Goal: Task Accomplishment & Management: Use online tool/utility

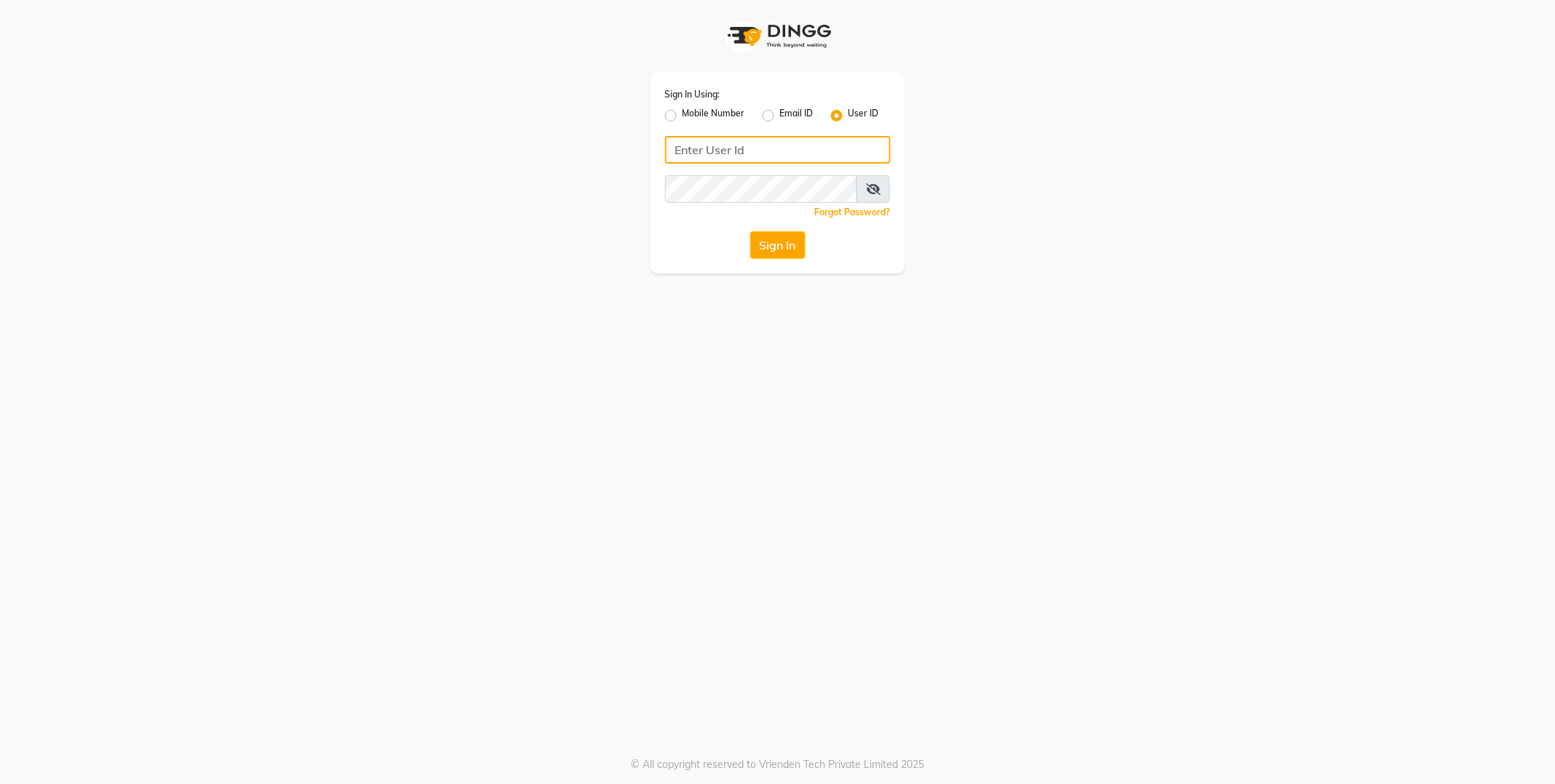
type input "E1814-01"
click at [782, 243] on button "Sign In" at bounding box center [778, 244] width 56 height 27
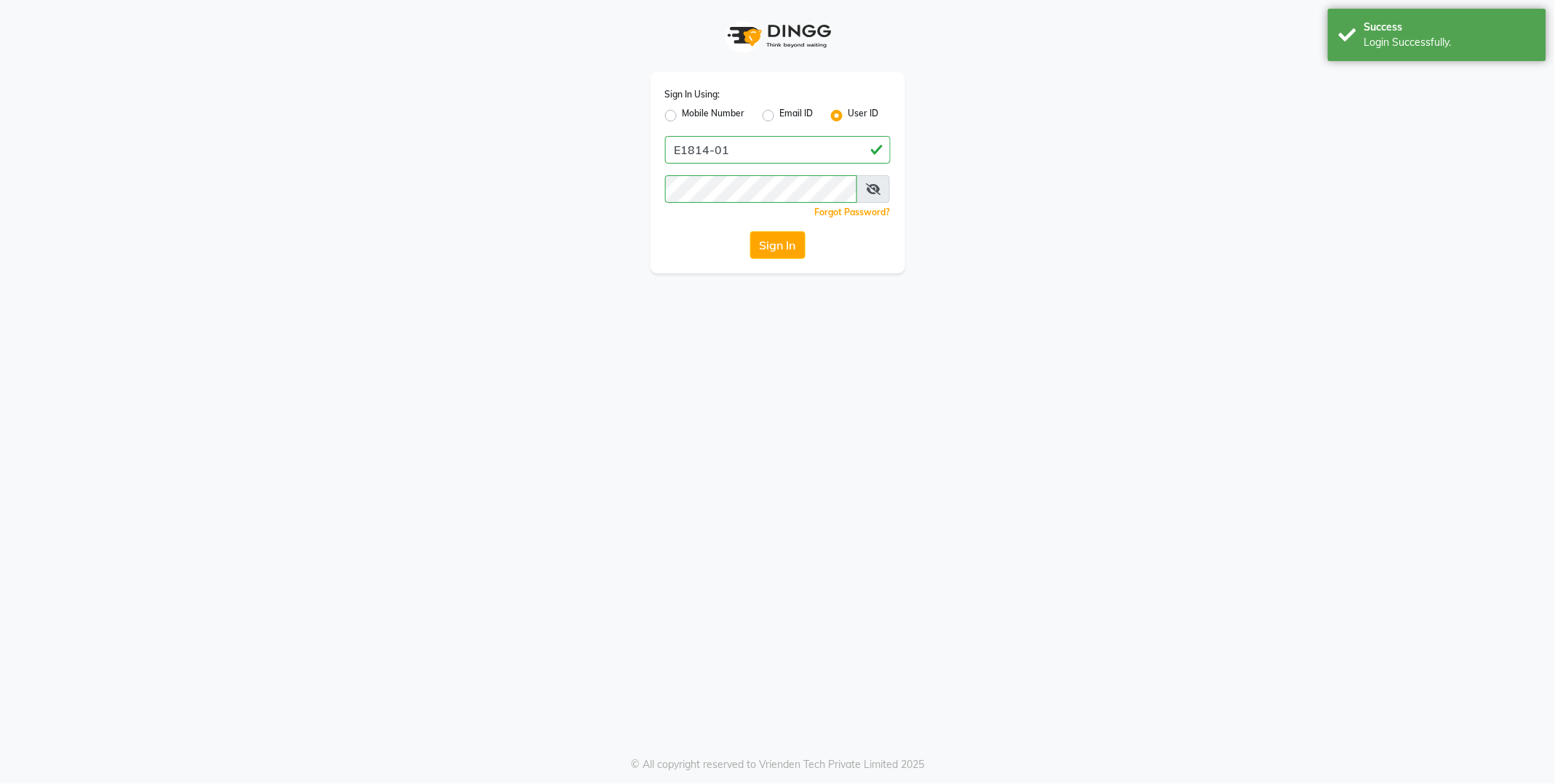
select select "service"
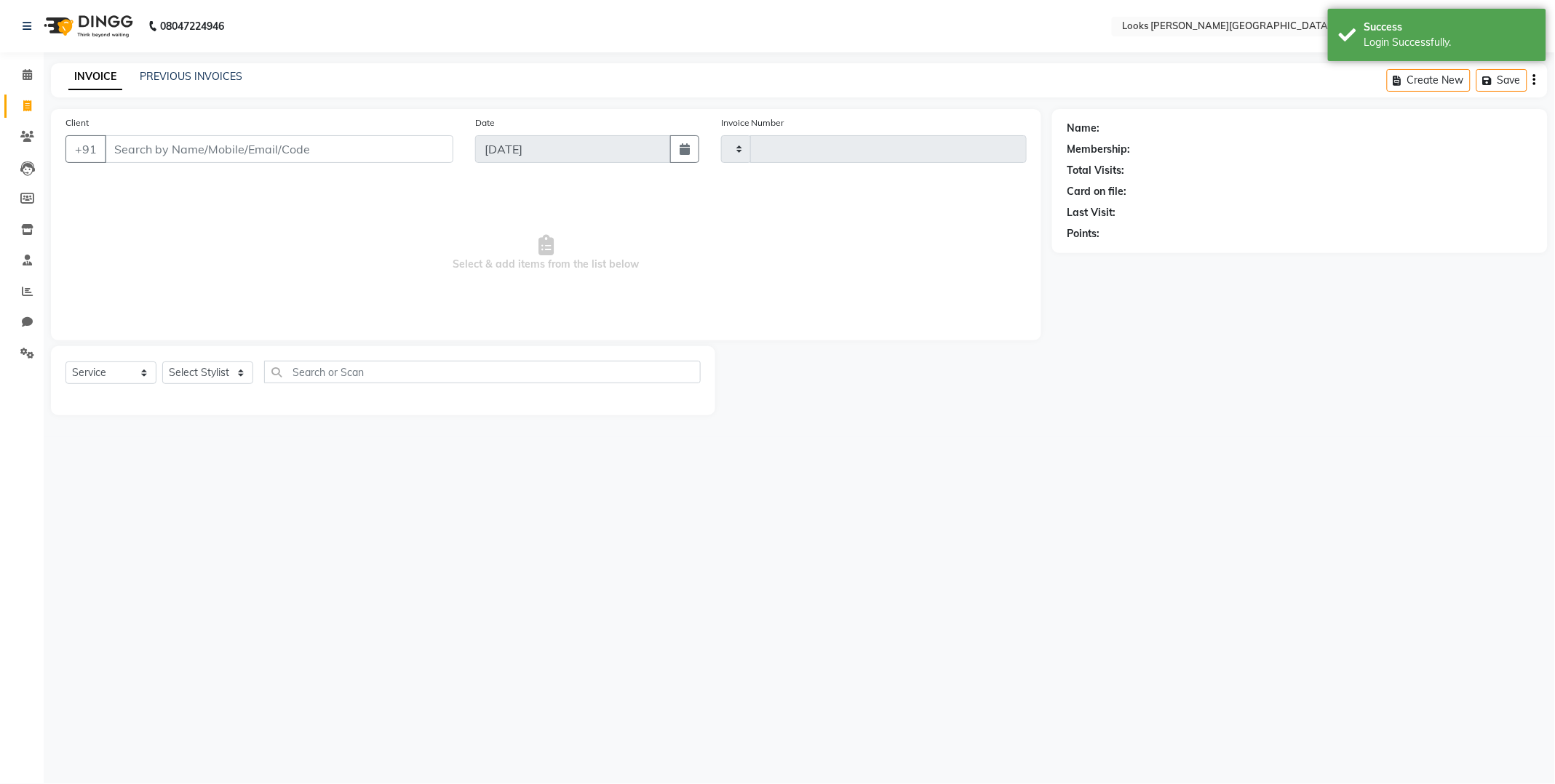
select select "en"
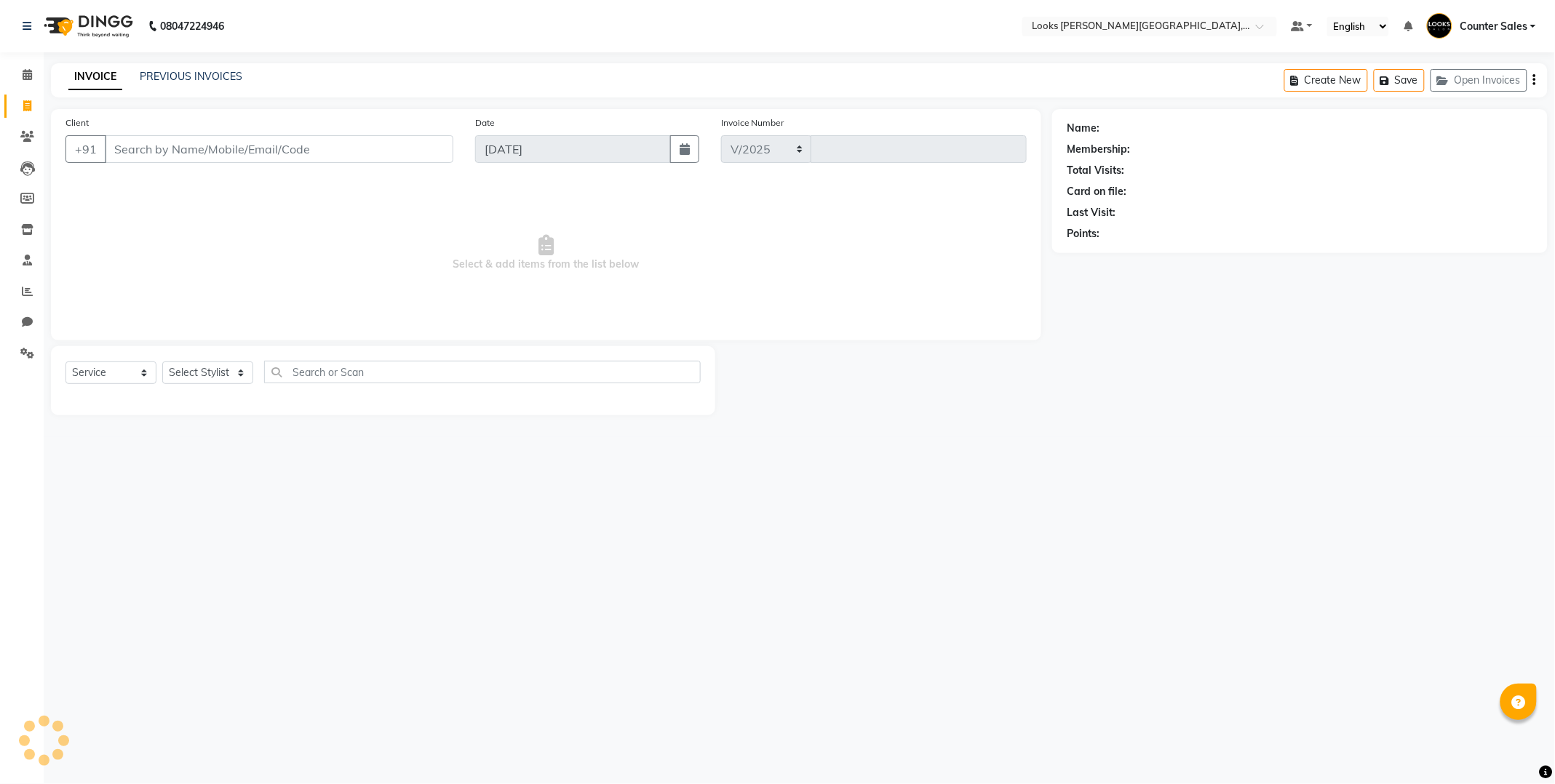
select select "4385"
type input "5177"
click at [183, 151] on input "Client" at bounding box center [280, 149] width 349 height 27
click at [237, 376] on select "Select Stylist Ajay [PERSON_NAME] [PERSON_NAME] Counter Sales [PERSON_NAME] Kri…" at bounding box center [210, 377] width 96 height 22
click at [263, 150] on input "255555" at bounding box center [243, 149] width 275 height 27
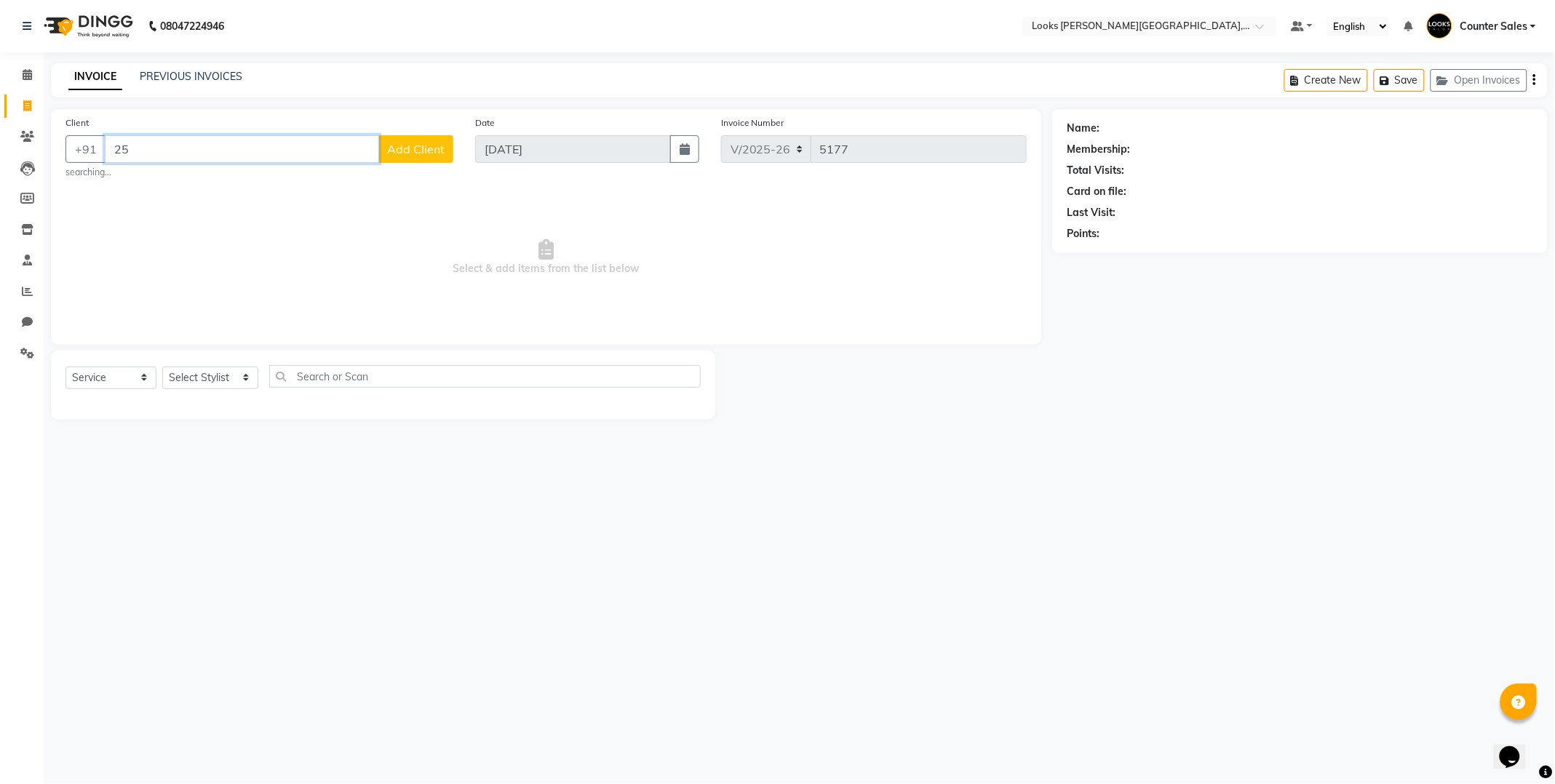
type input "2"
